Goal: Information Seeking & Learning: Learn about a topic

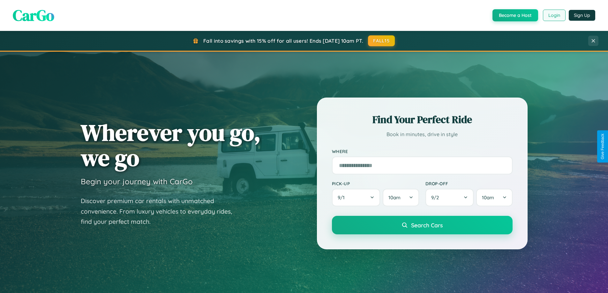
click at [553, 15] on button "Login" at bounding box center [554, 15] width 23 height 11
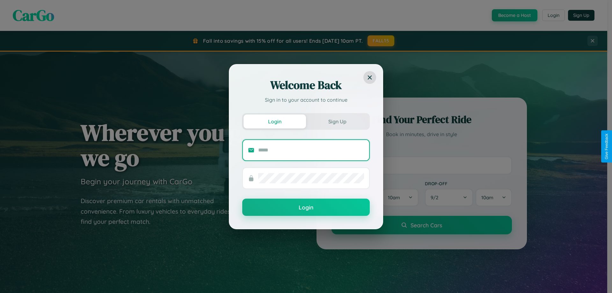
click at [311, 150] on input "text" at bounding box center [311, 150] width 106 height 10
type input "**********"
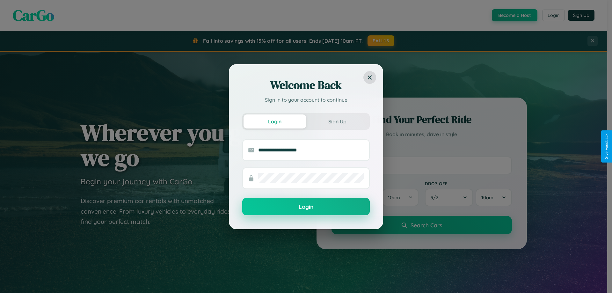
click at [306, 207] on button "Login" at bounding box center [306, 206] width 128 height 17
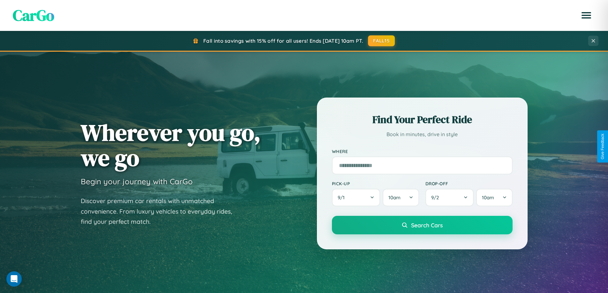
scroll to position [1227, 0]
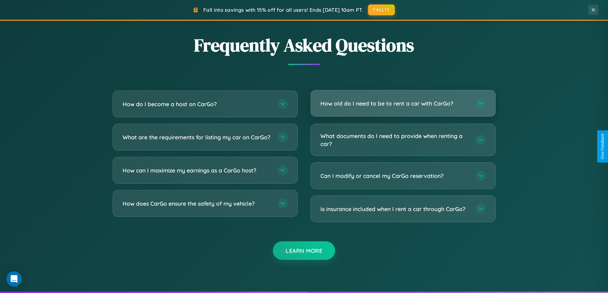
click at [403, 104] on h3 "How old do I need to be to rent a car with CarGo?" at bounding box center [394, 104] width 149 height 8
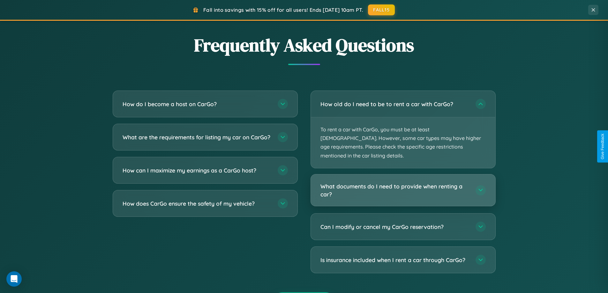
click at [403, 182] on h3 "What documents do I need to provide when renting a car?" at bounding box center [394, 190] width 149 height 16
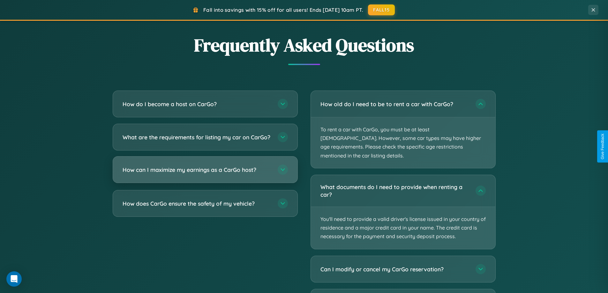
click at [205, 174] on h3 "How can I maximize my earnings as a CarGo host?" at bounding box center [196, 170] width 149 height 8
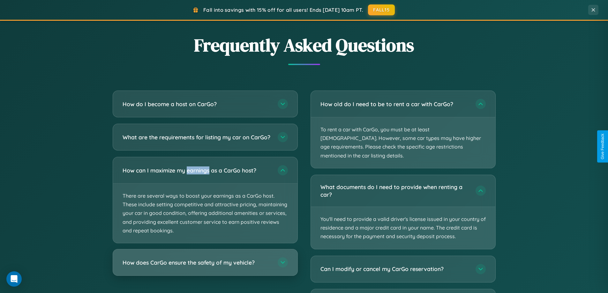
click at [205, 267] on h3 "How does CarGo ensure the safety of my vehicle?" at bounding box center [196, 263] width 149 height 8
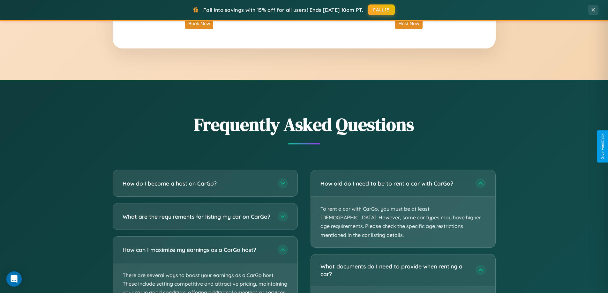
scroll to position [1025, 0]
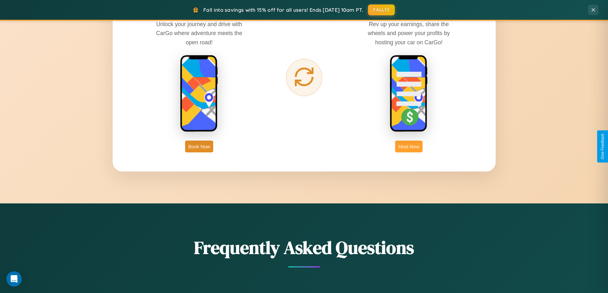
click at [409, 146] on button "Host Now" at bounding box center [408, 147] width 27 height 12
